Goal: Information Seeking & Learning: Learn about a topic

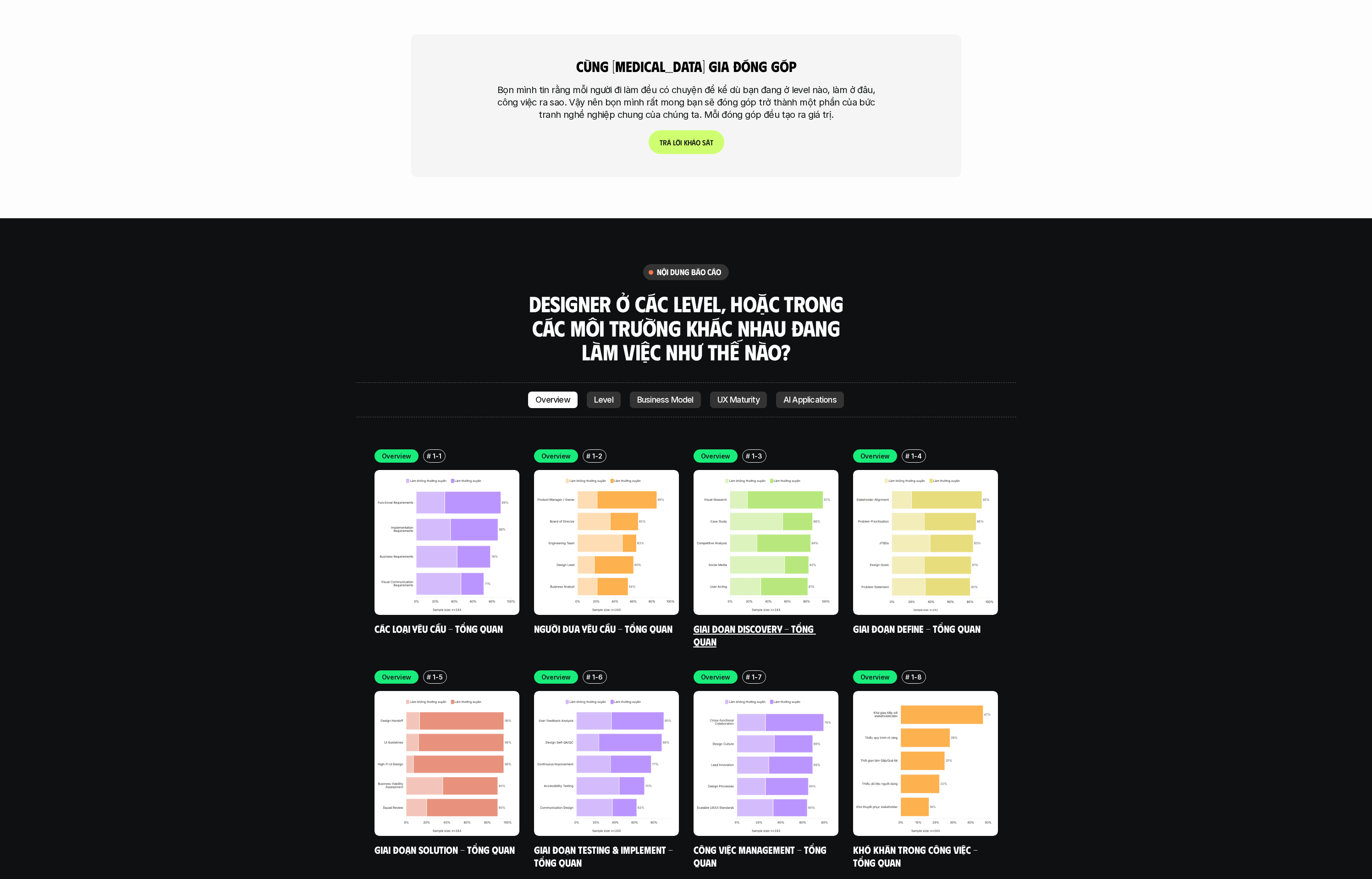
scroll to position [2774, 0]
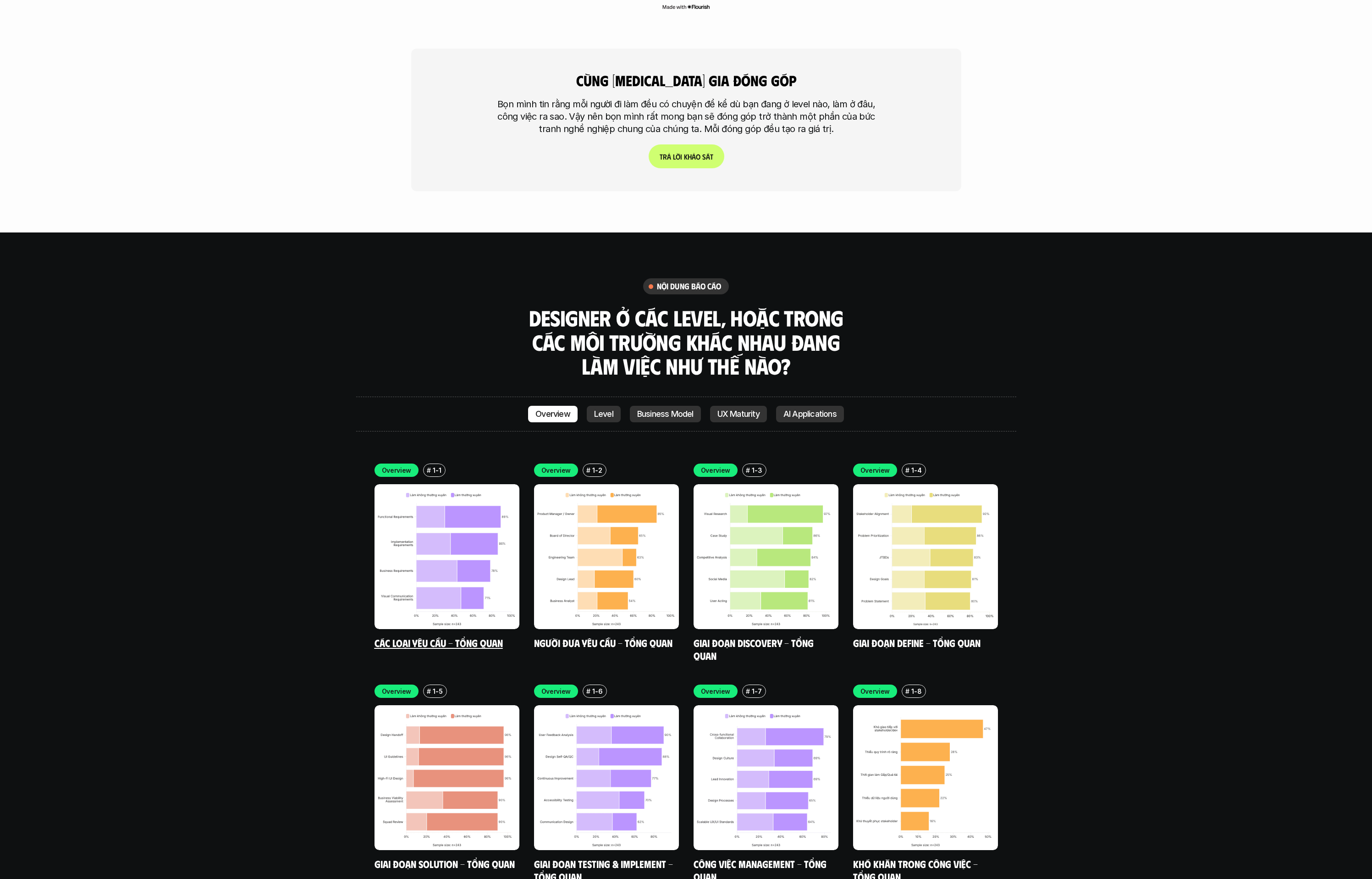
click at [467, 510] on img at bounding box center [447, 557] width 145 height 145
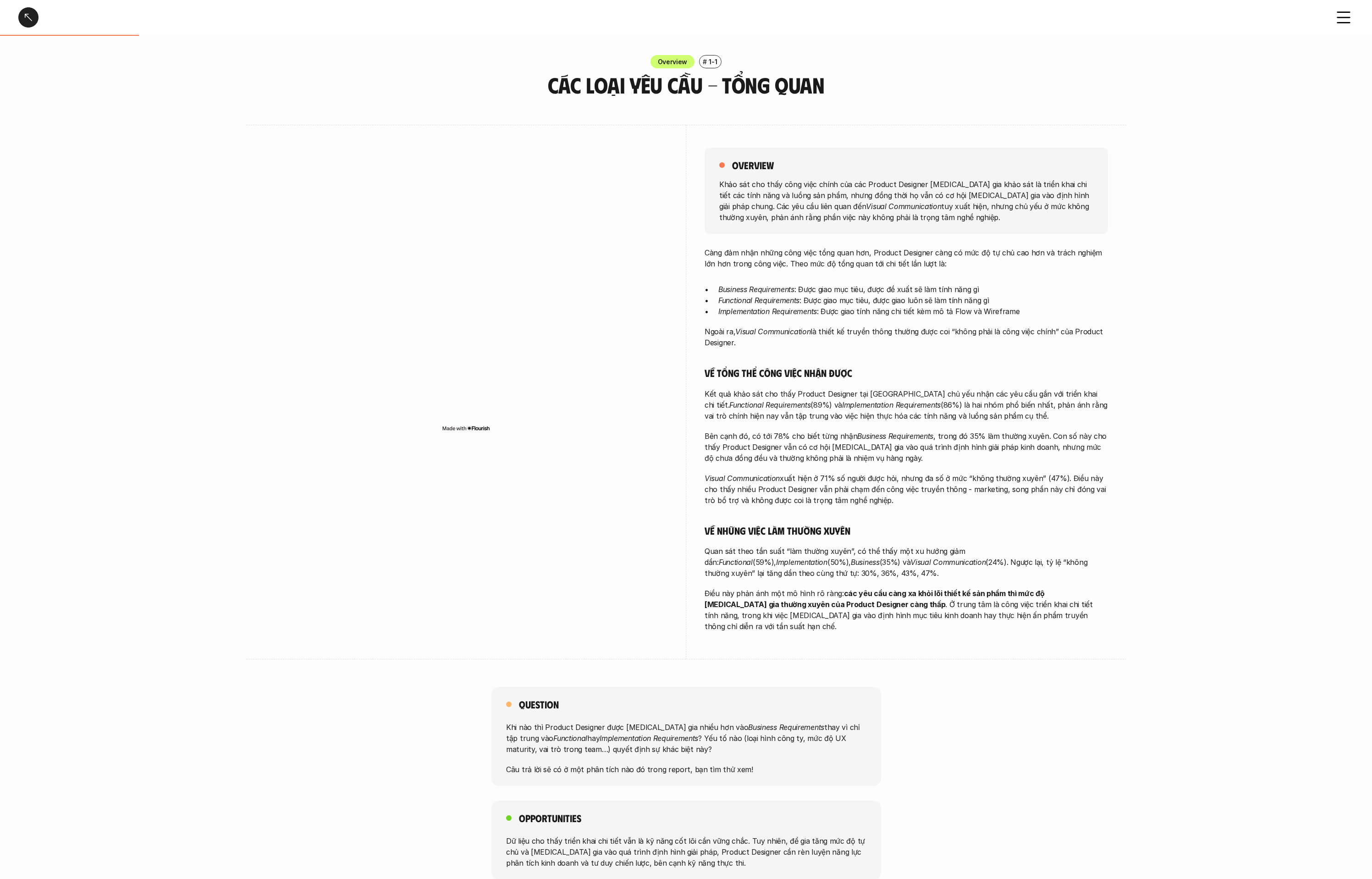
click at [31, 16] on div at bounding box center [28, 18] width 20 height 20
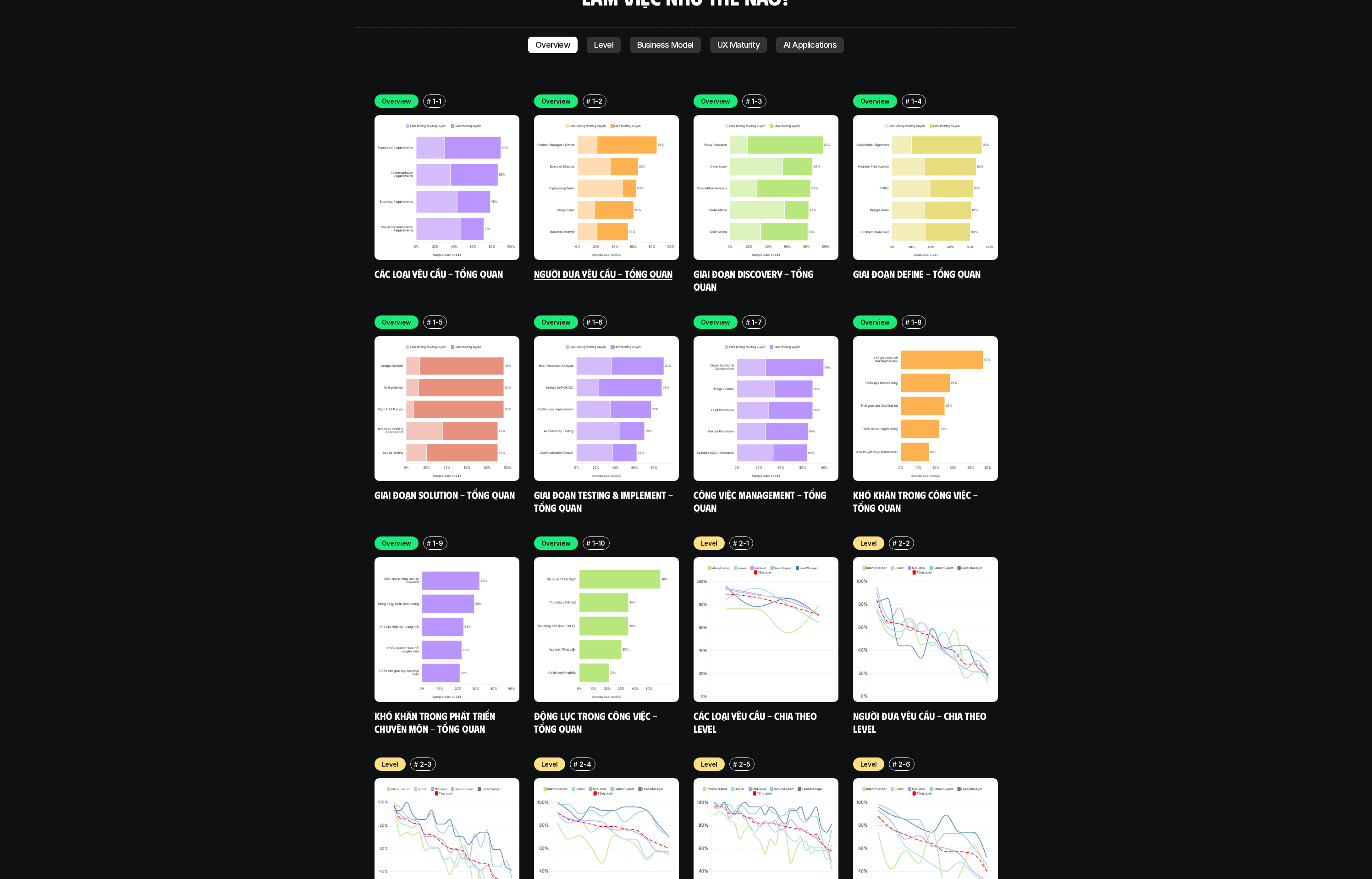
click at [620, 207] on img at bounding box center [607, 188] width 145 height 145
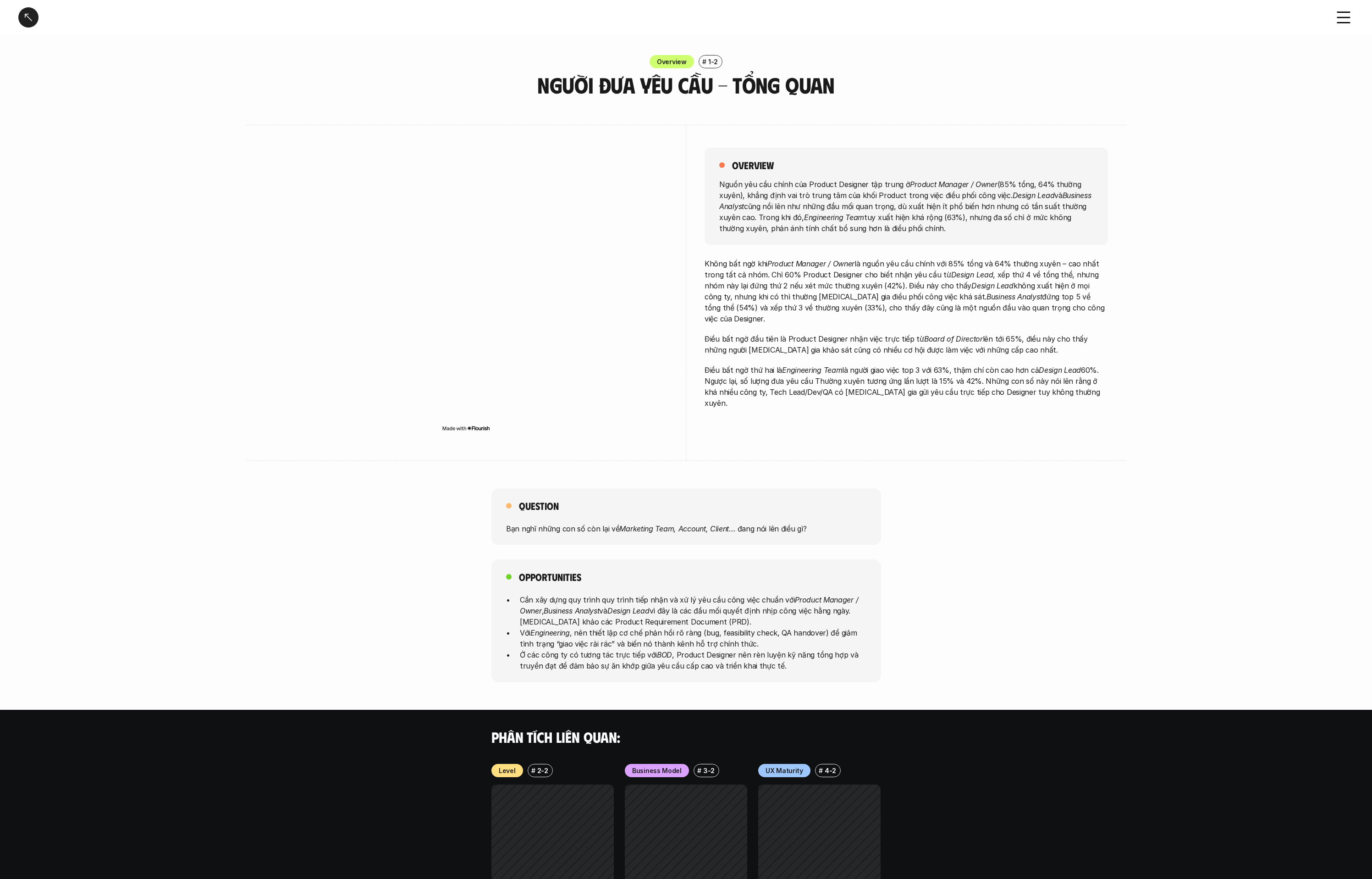
click at [31, 19] on div at bounding box center [28, 18] width 20 height 20
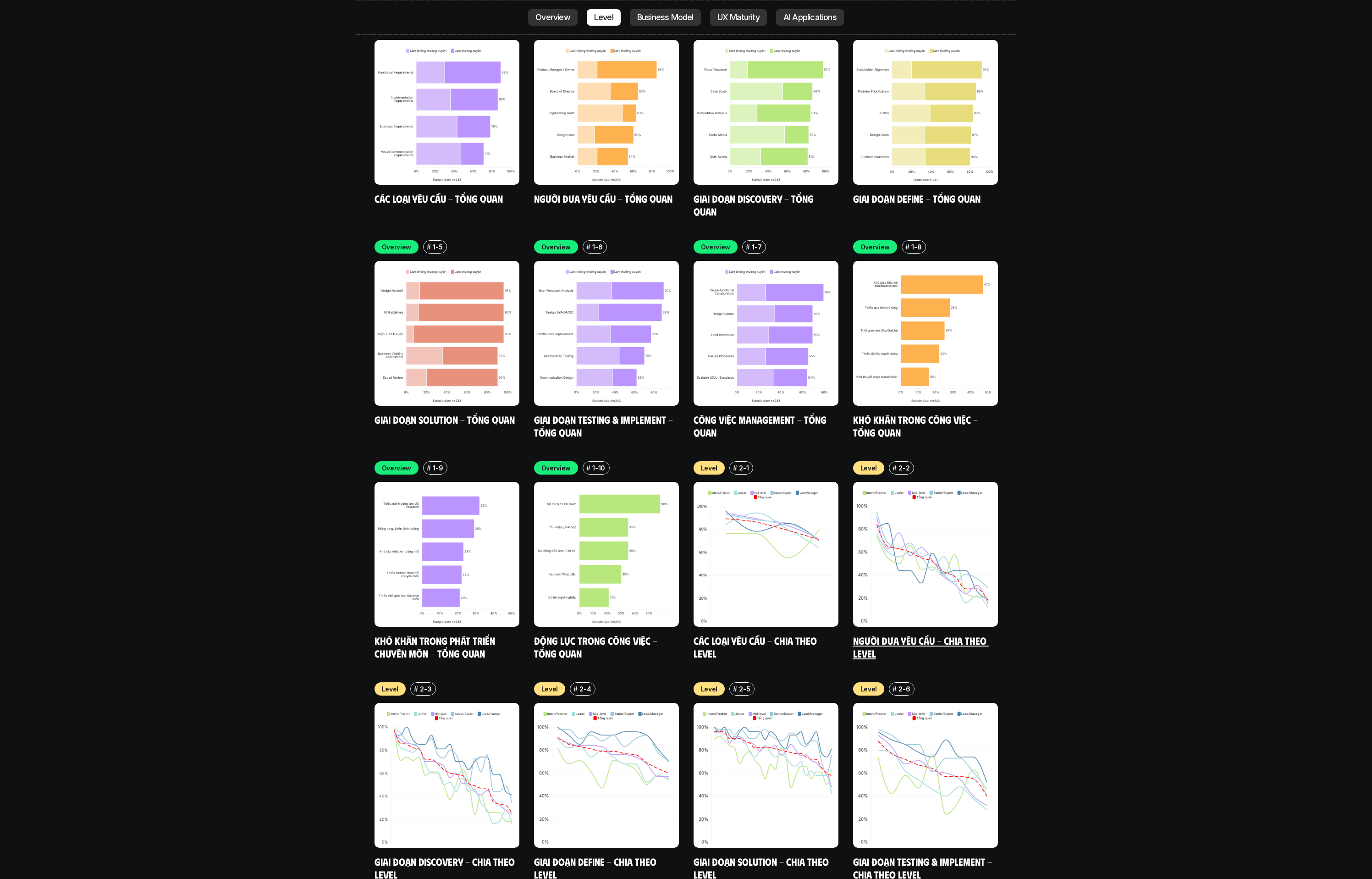
scroll to position [3305, 0]
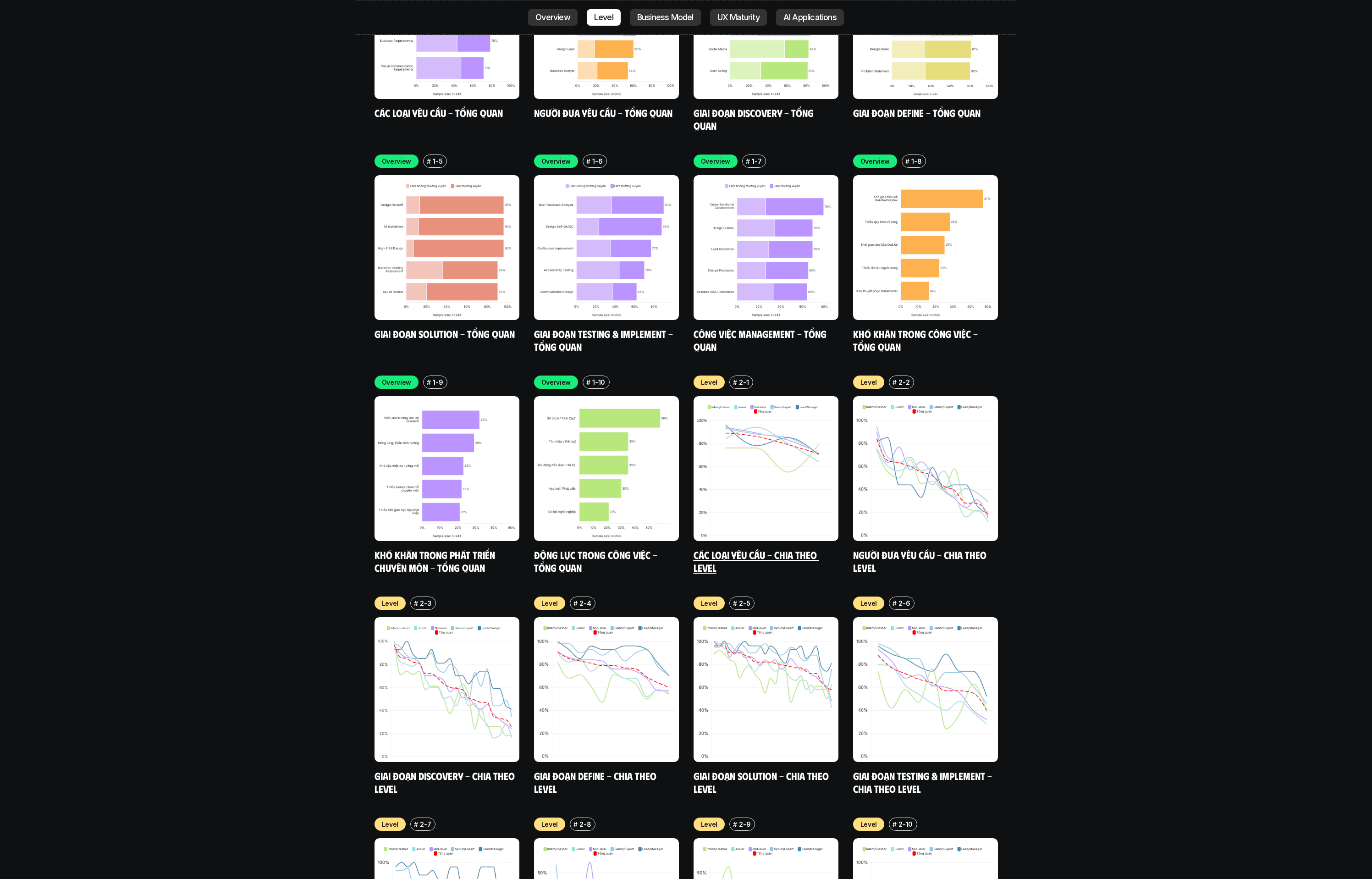
click at [832, 467] on img at bounding box center [766, 469] width 145 height 145
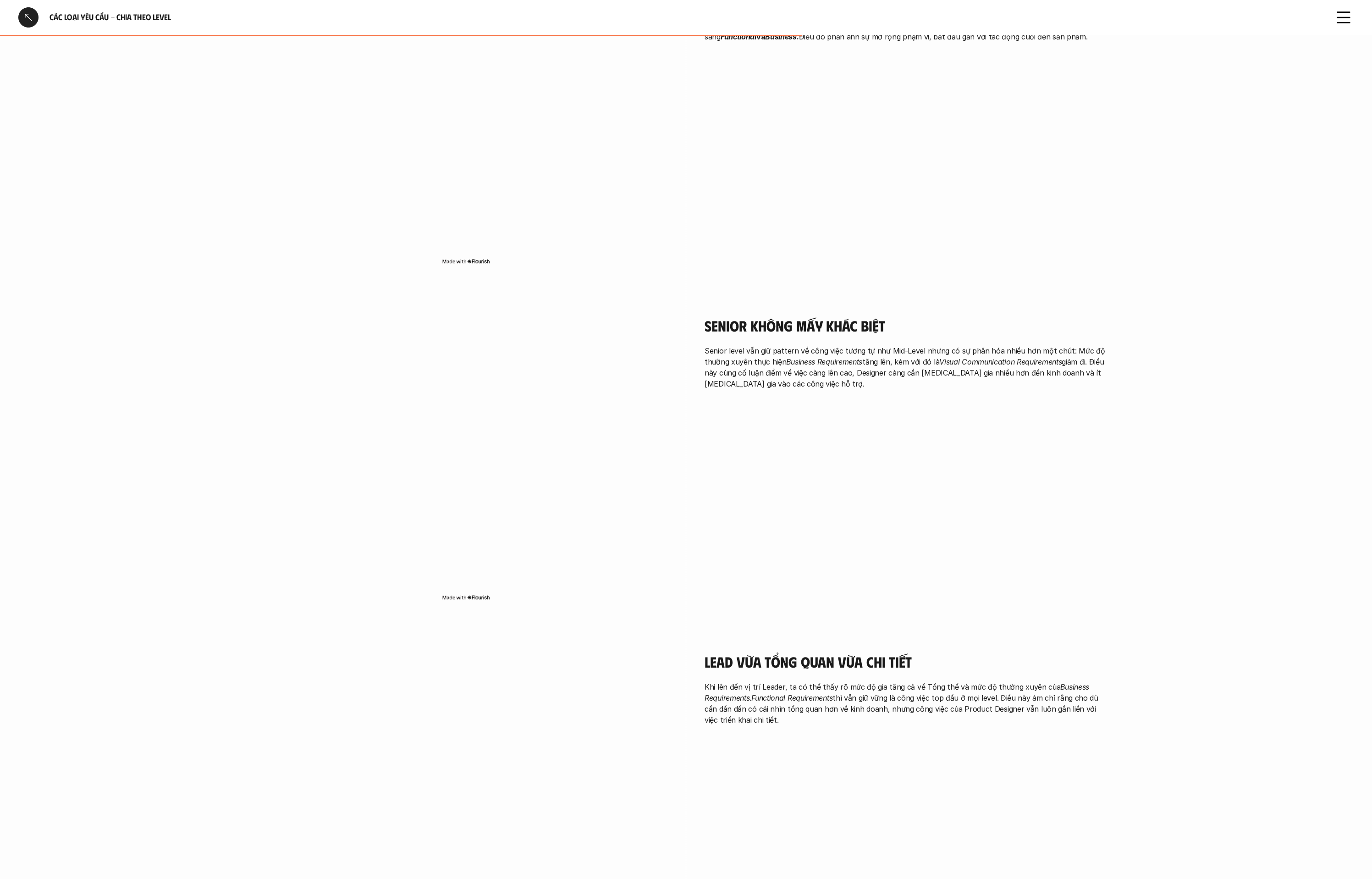
scroll to position [1431, 0]
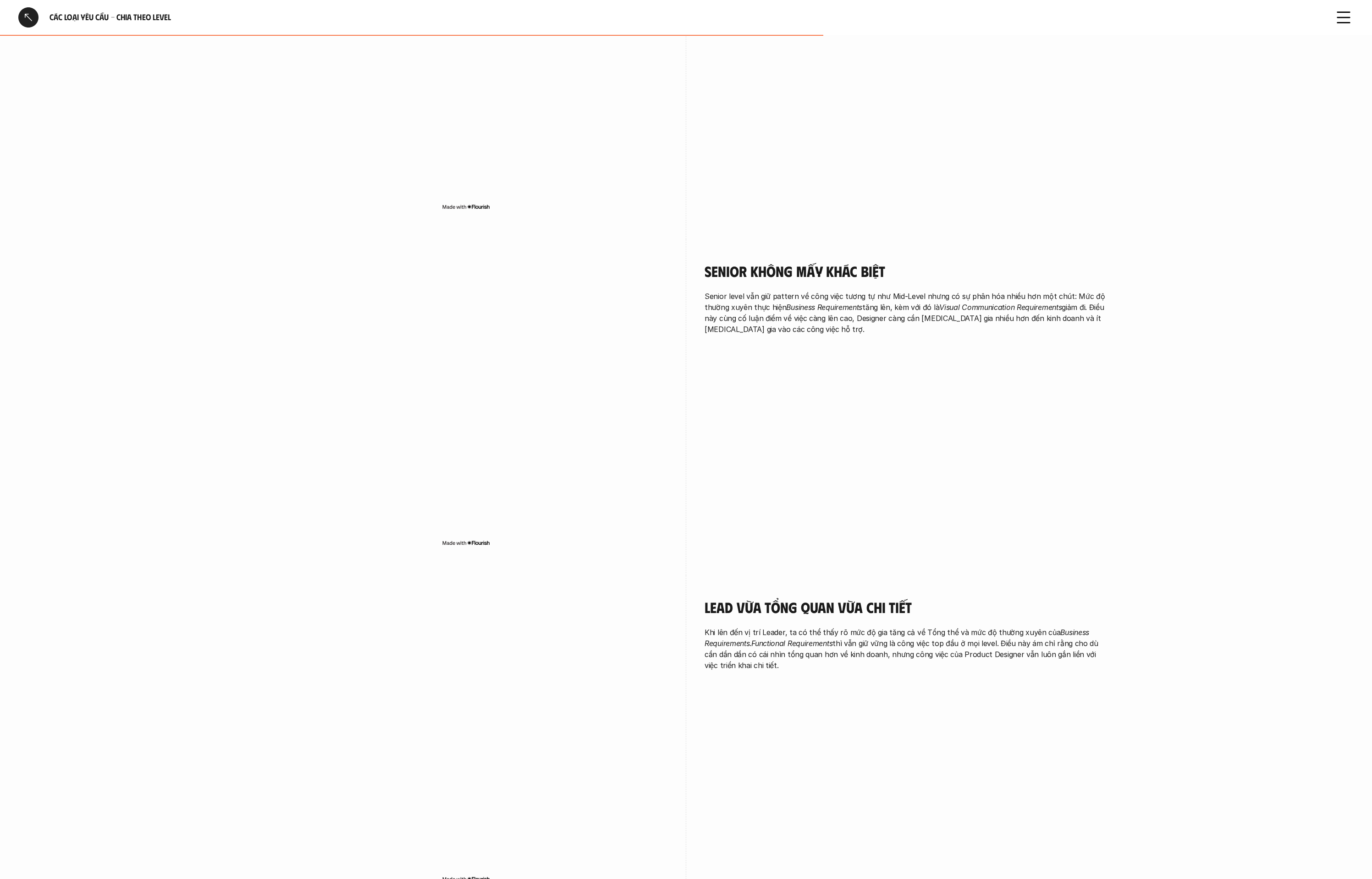
click at [22, 18] on div at bounding box center [28, 18] width 20 height 20
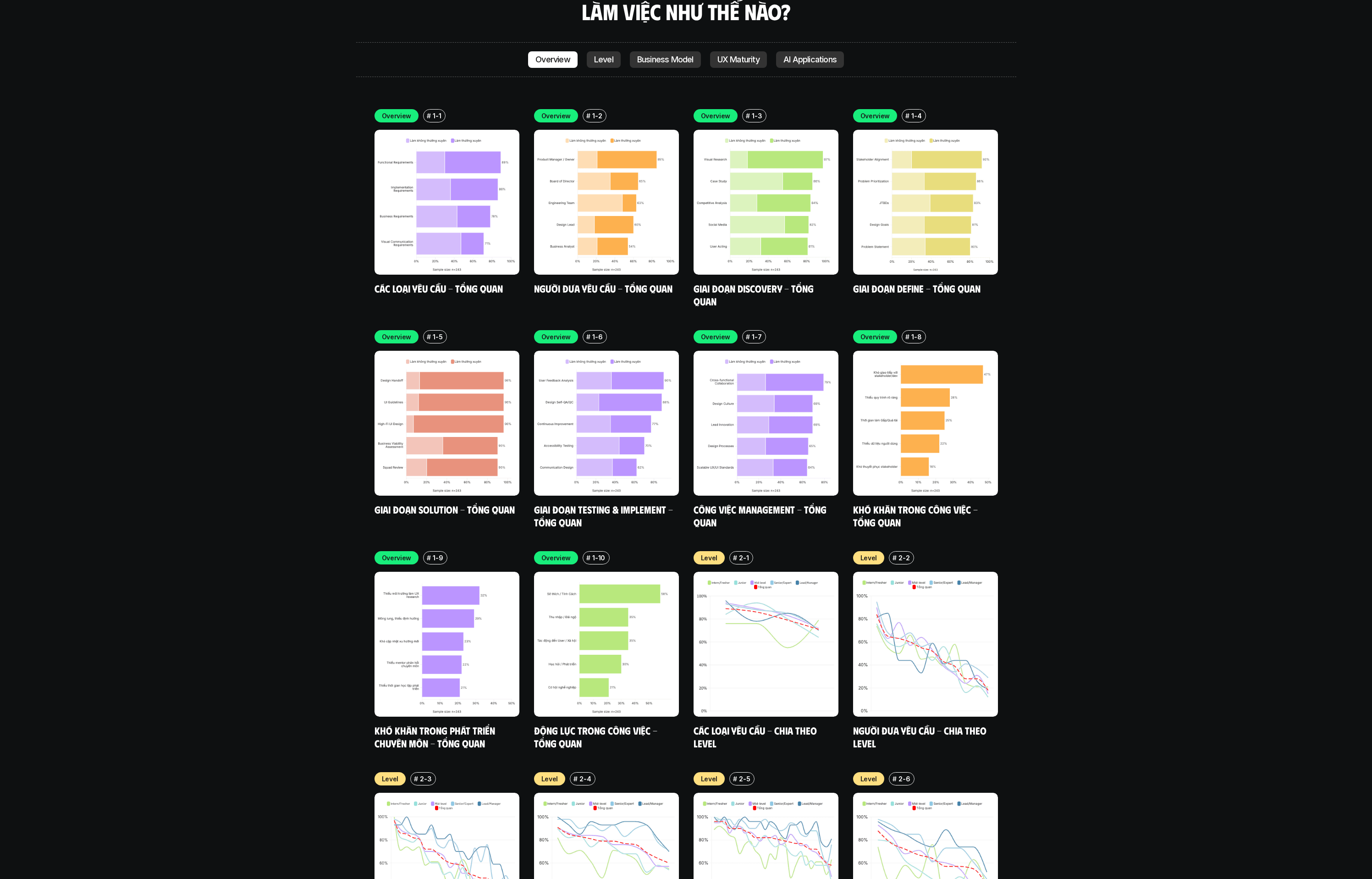
scroll to position [3126, 0]
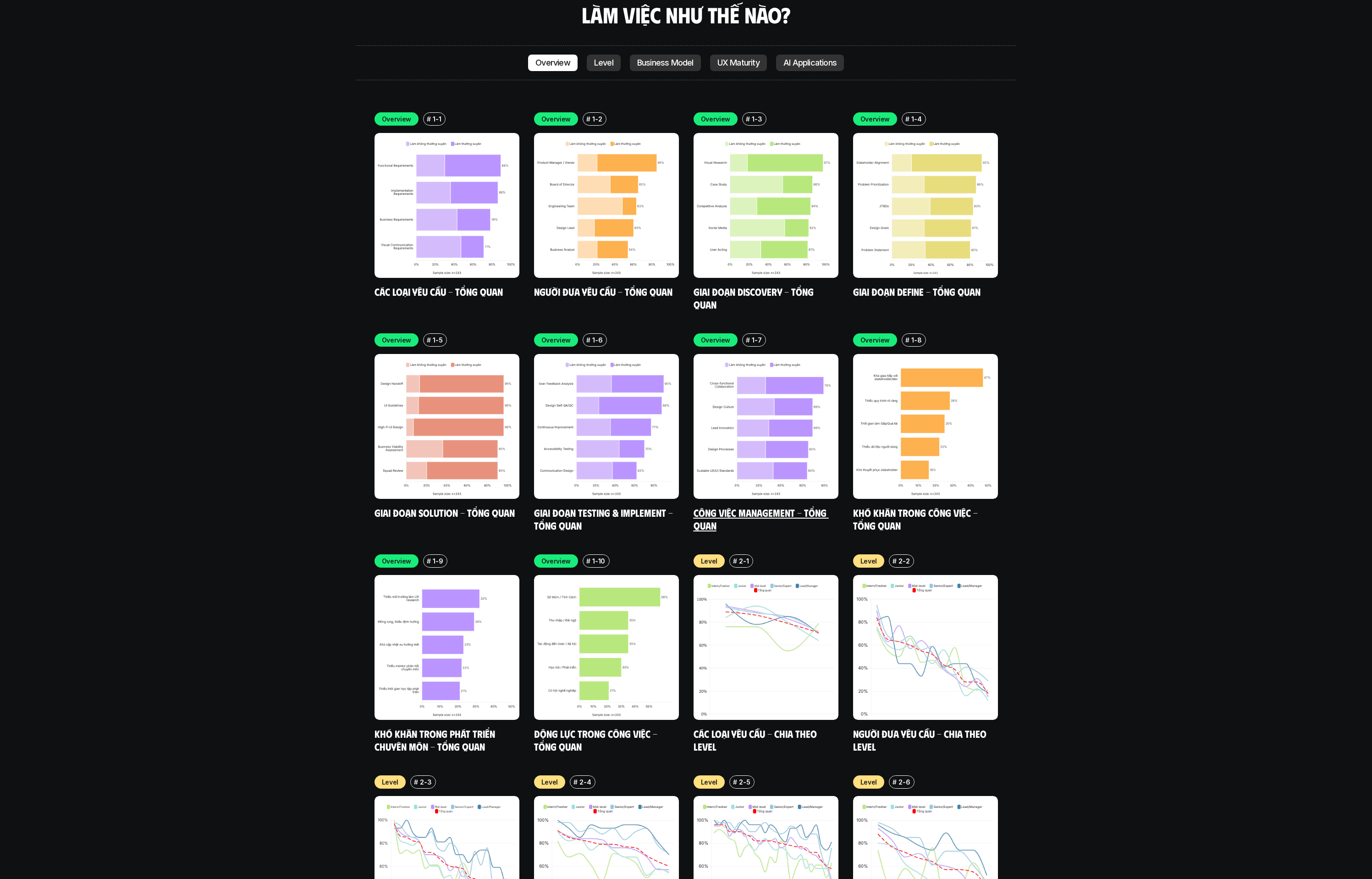
click at [740, 354] on img at bounding box center [766, 426] width 145 height 145
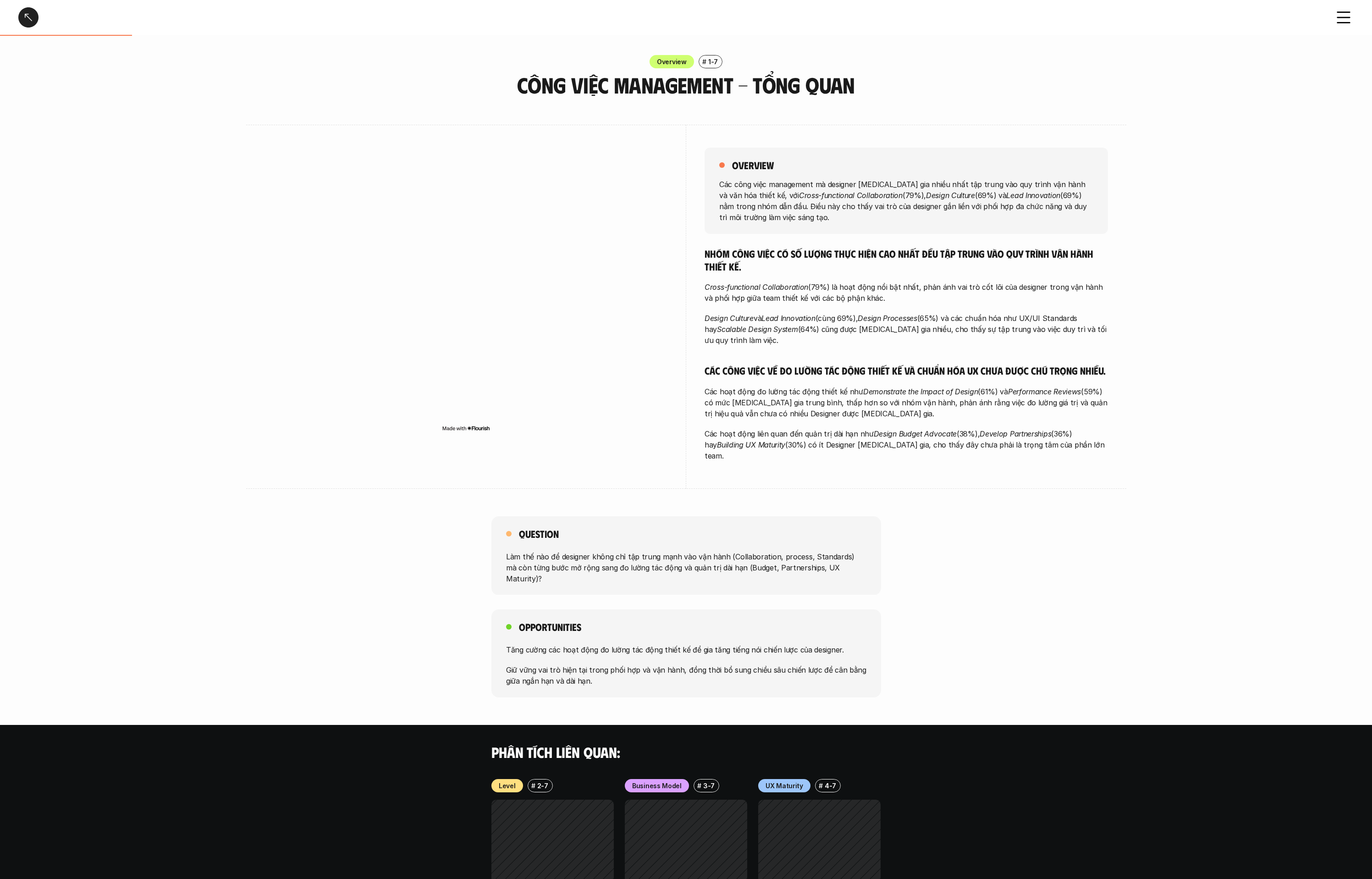
click at [33, 11] on div at bounding box center [28, 18] width 20 height 20
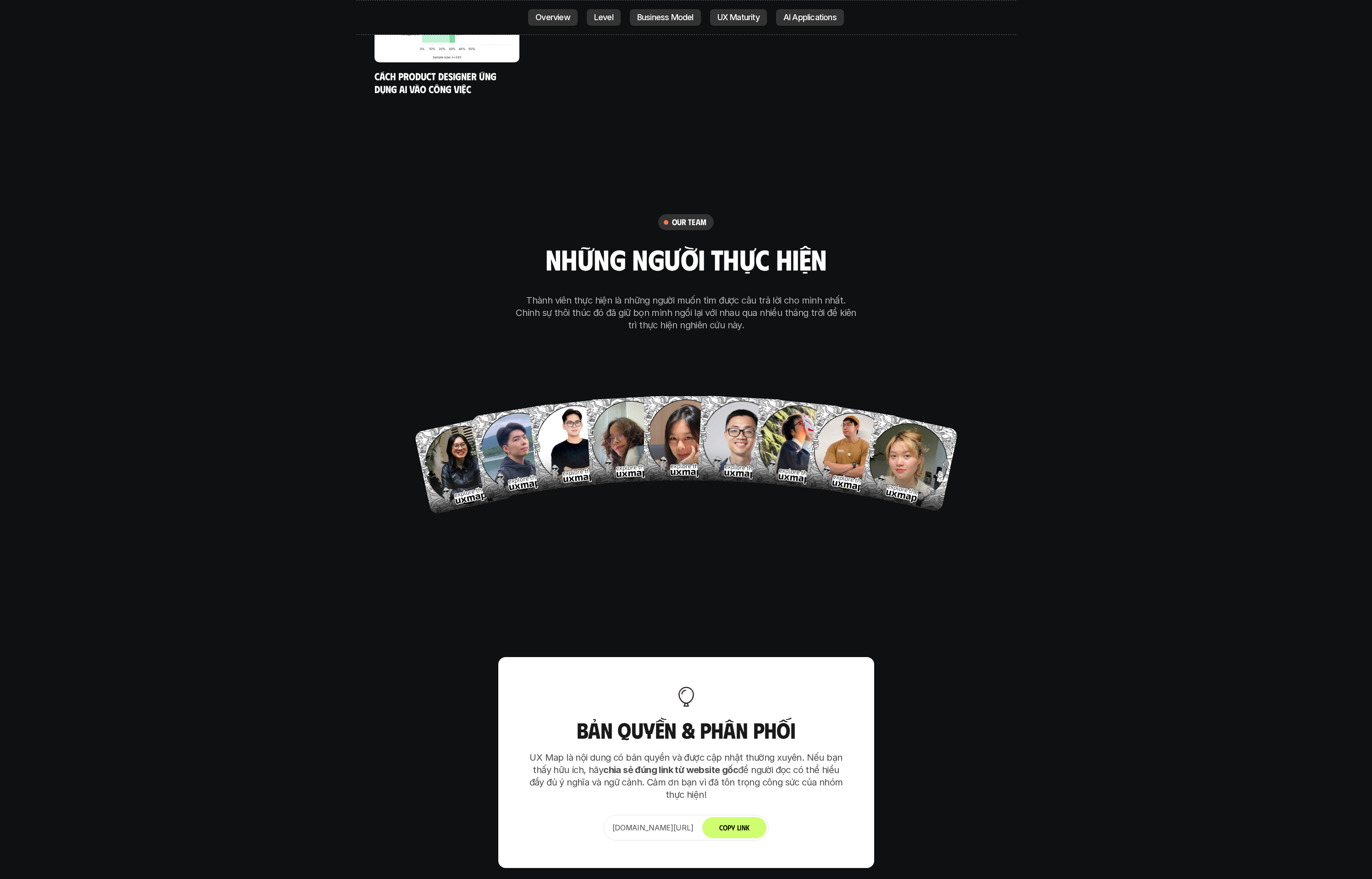
scroll to position [5371, 0]
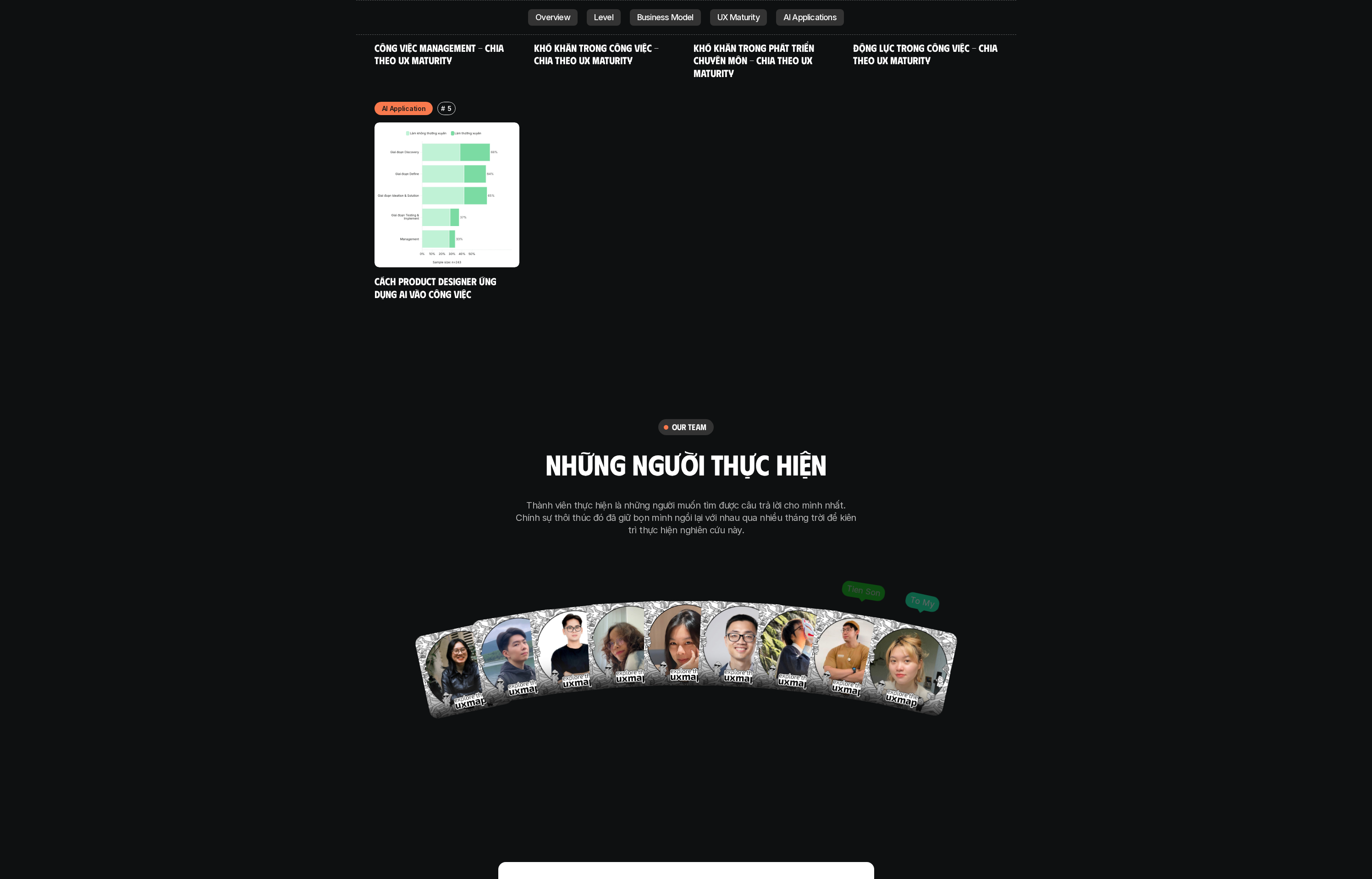
click at [699, 448] on h2 "những người thực hiện" at bounding box center [686, 463] width 281 height 31
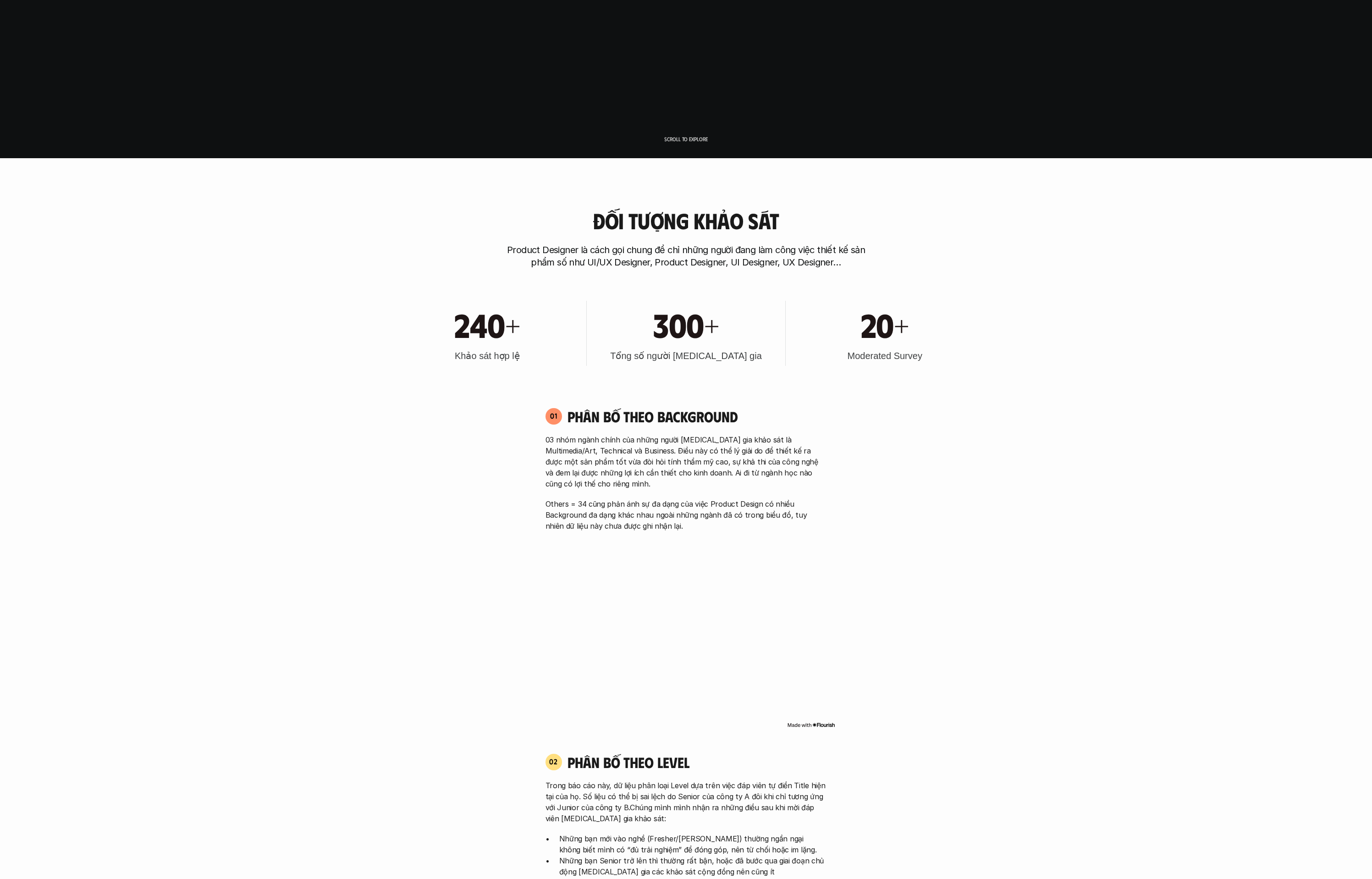
scroll to position [720, 0]
